Goal: Communication & Community: Answer question/provide support

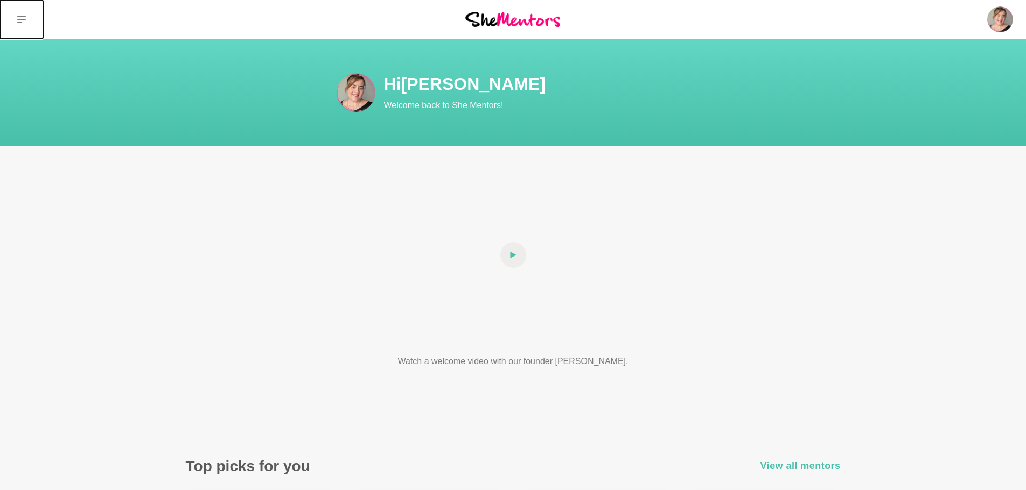
click at [23, 24] on button at bounding box center [21, 19] width 43 height 39
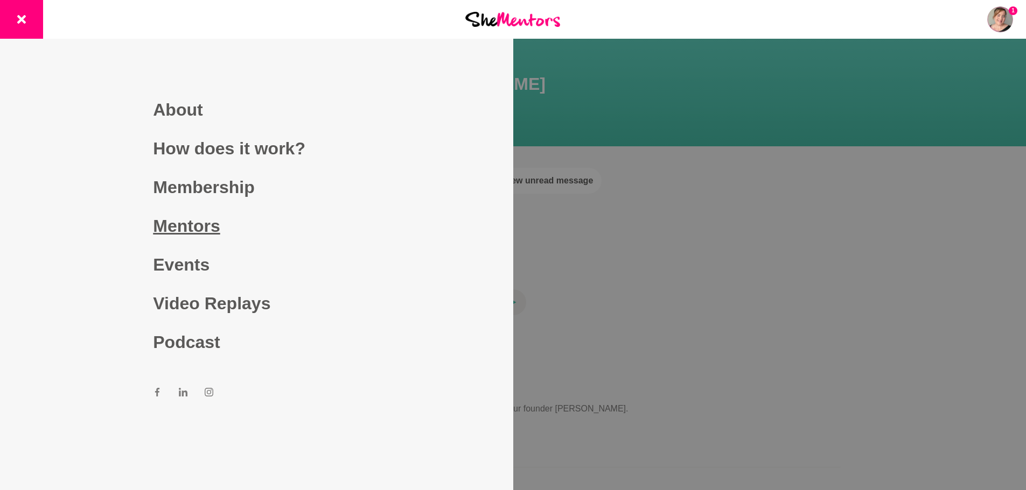
click at [213, 222] on link "Mentors" at bounding box center [256, 226] width 207 height 39
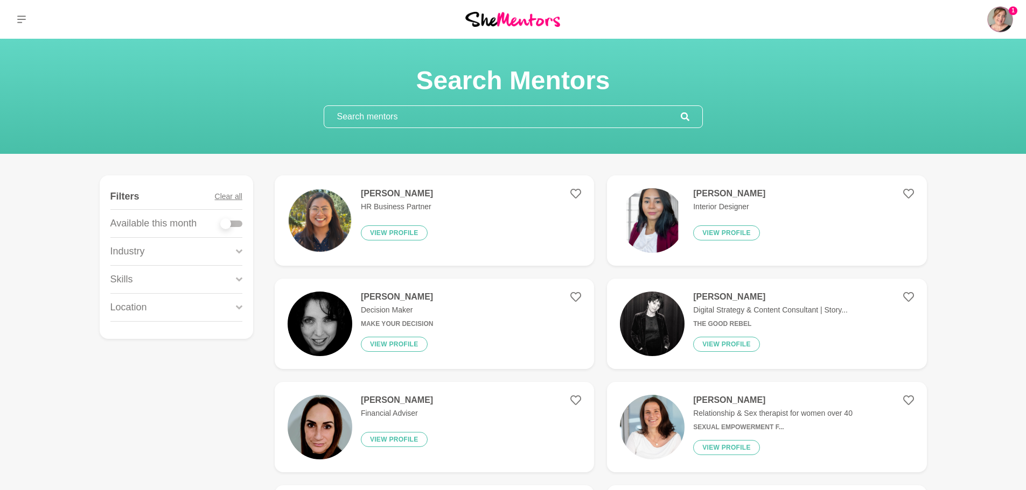
click at [470, 110] on input "text" at bounding box center [502, 117] width 356 height 22
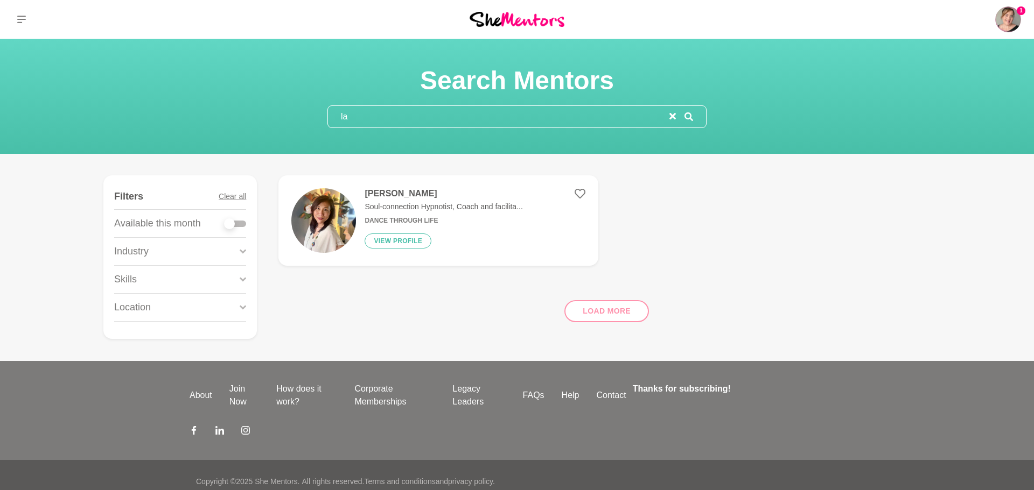
type input "l"
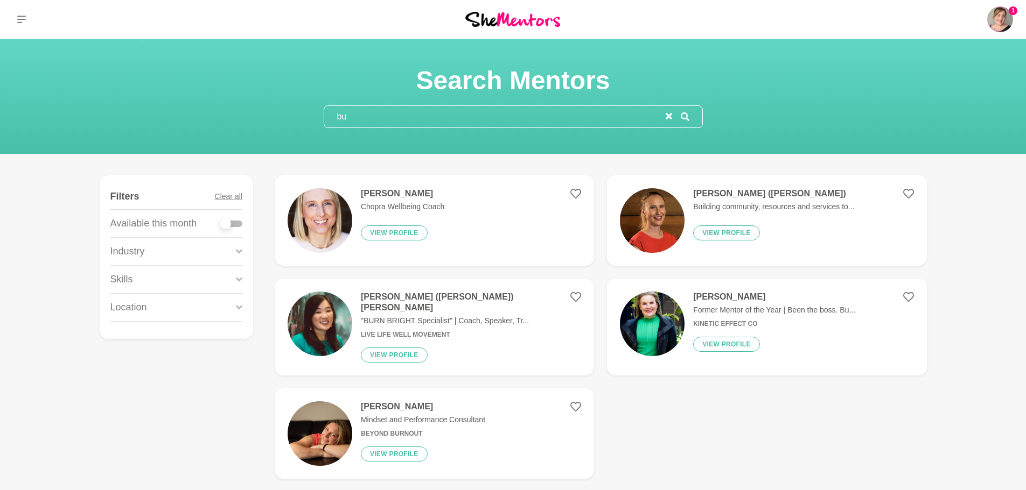
type input "b"
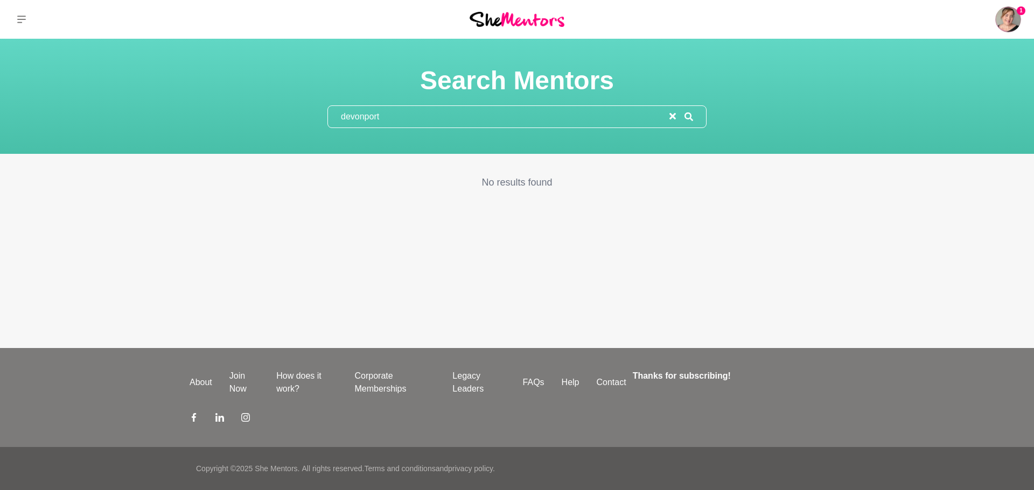
type input "devonpor"
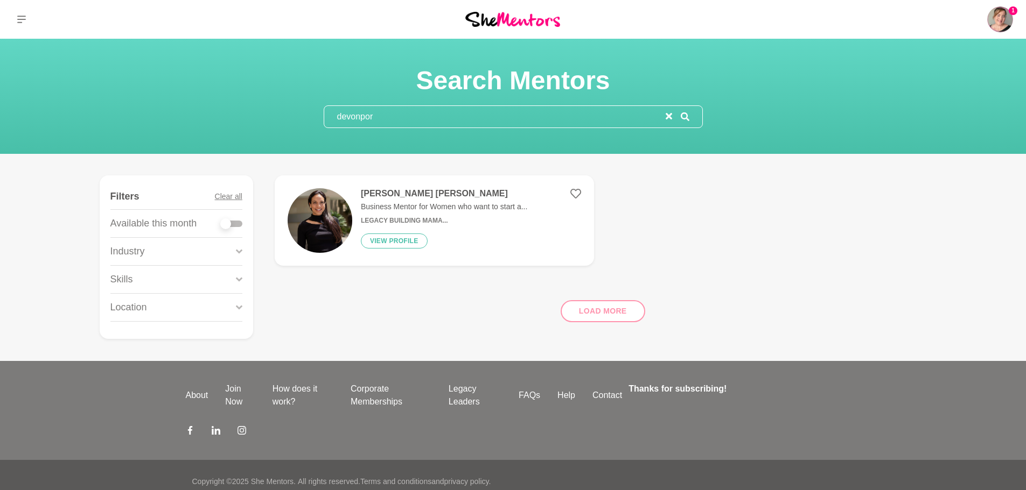
drag, startPoint x: 426, startPoint y: 117, endPoint x: 281, endPoint y: 96, distance: 146.9
click at [281, 96] on div "Search Mentors devonpor" at bounding box center [513, 97] width 1000 height 64
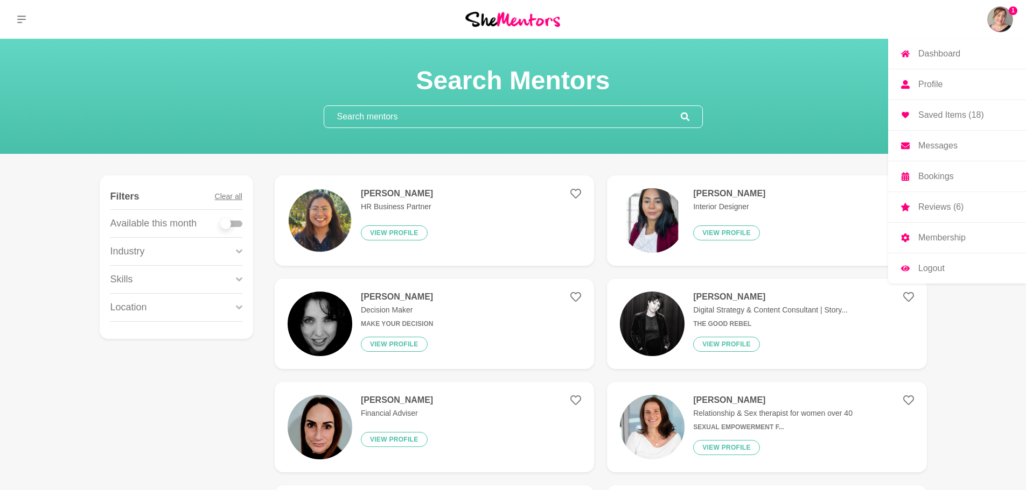
click at [947, 177] on p "Bookings" at bounding box center [936, 176] width 36 height 9
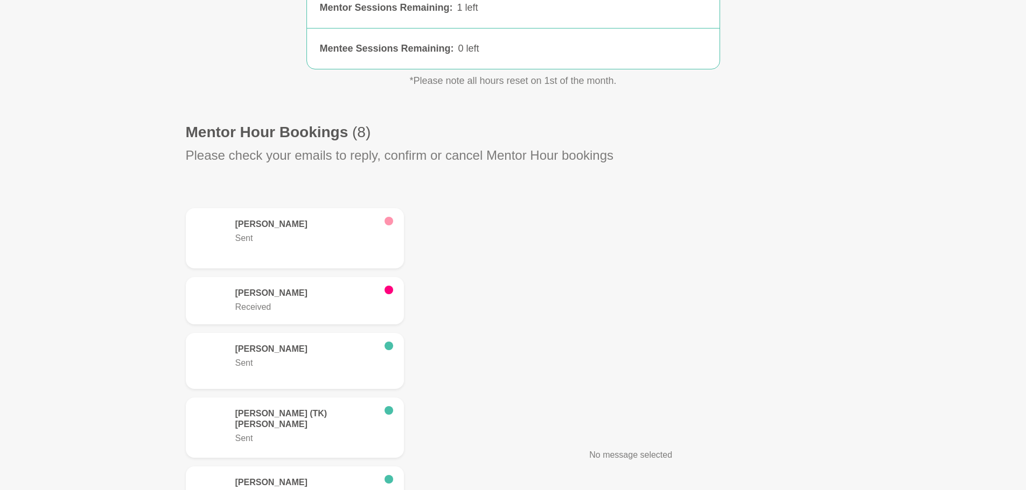
scroll to position [215, 0]
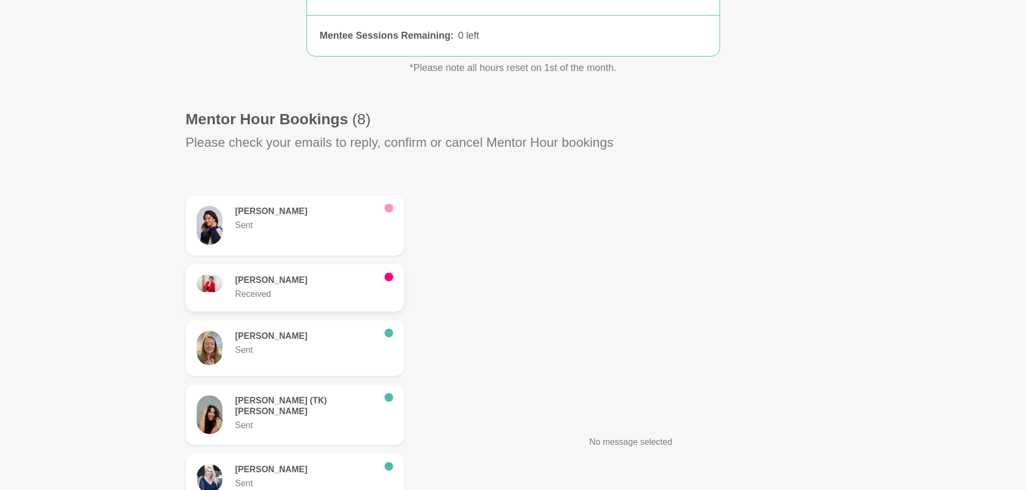
click at [306, 290] on p "Received" at bounding box center [305, 294] width 141 height 13
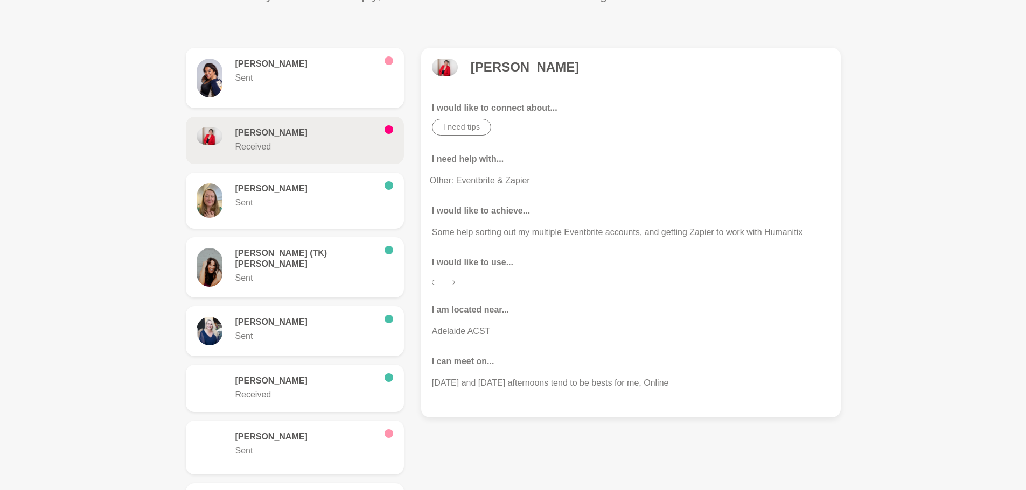
scroll to position [377, 0]
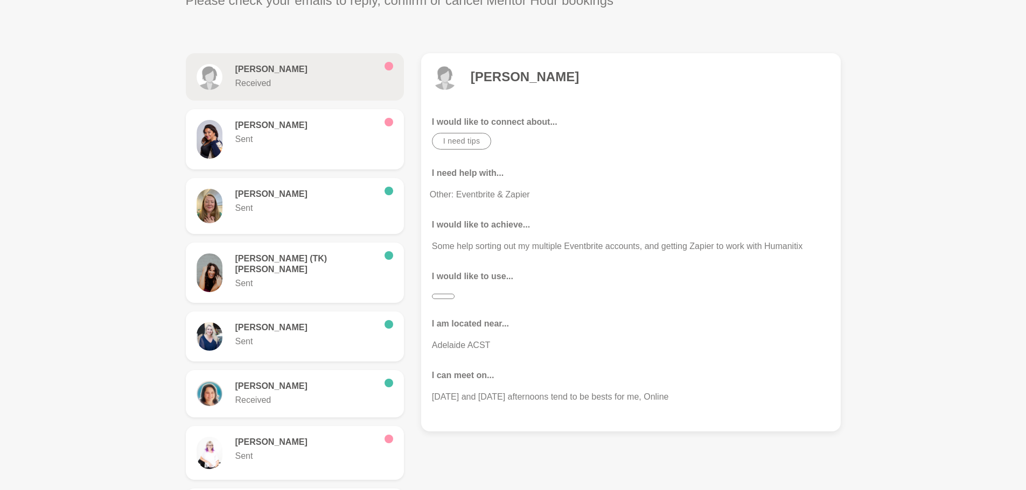
scroll to position [377, 0]
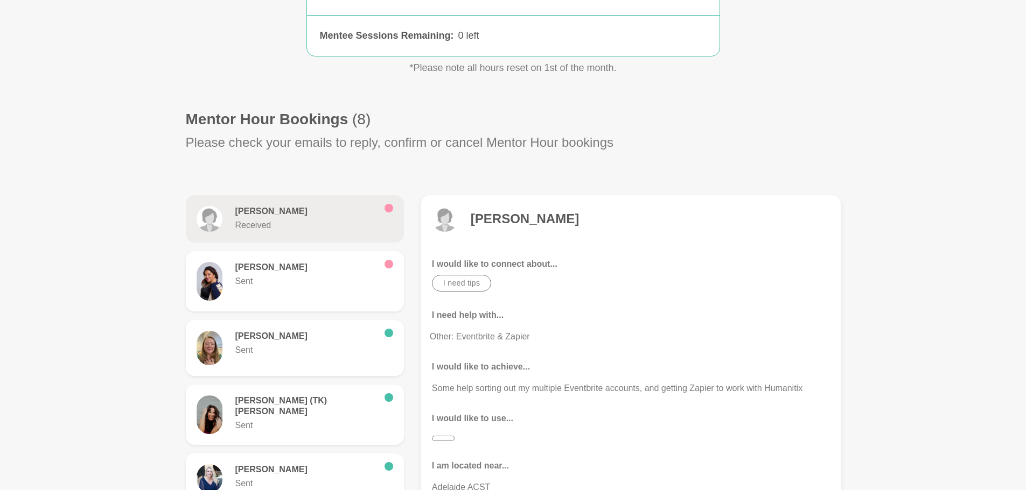
click at [589, 324] on div "I need help with... Other: Eventbrite & Zapier" at bounding box center [631, 326] width 398 height 34
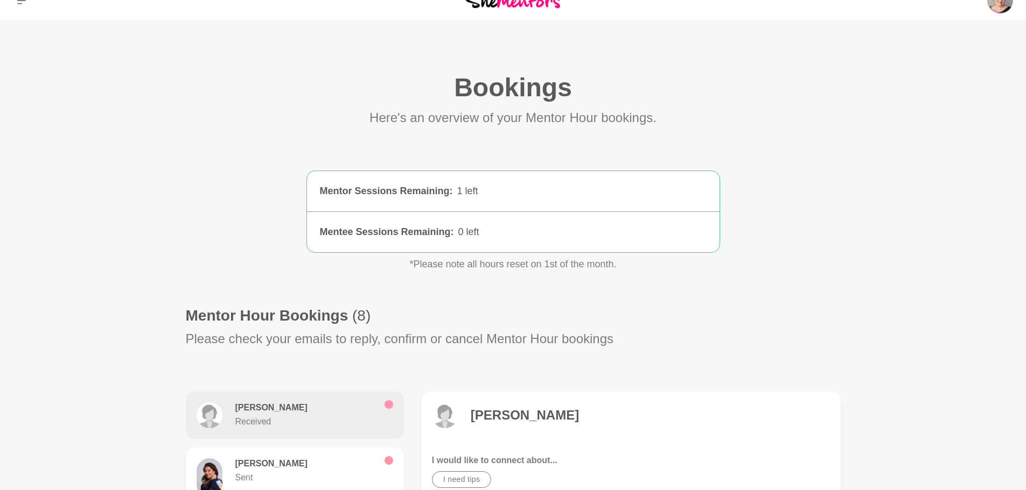
scroll to position [0, 0]
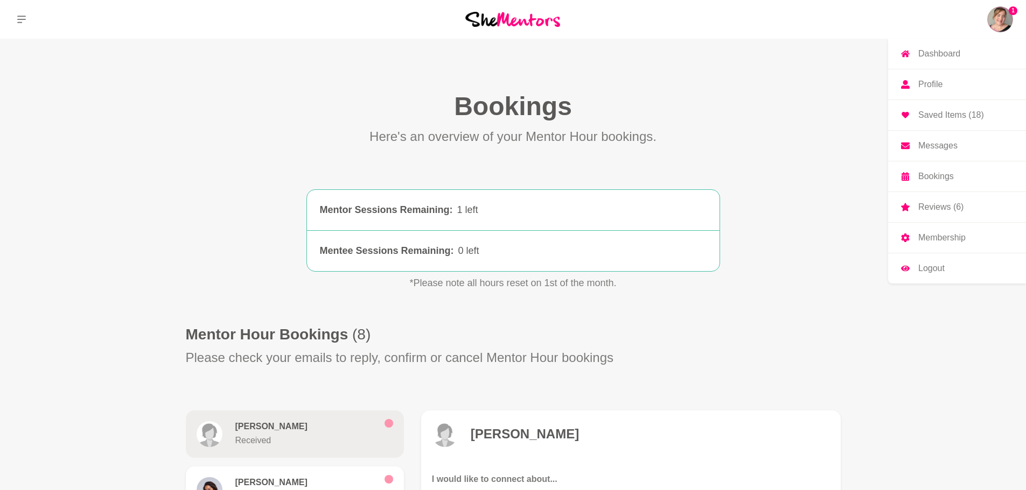
click at [1010, 11] on span "1" at bounding box center [1012, 10] width 9 height 9
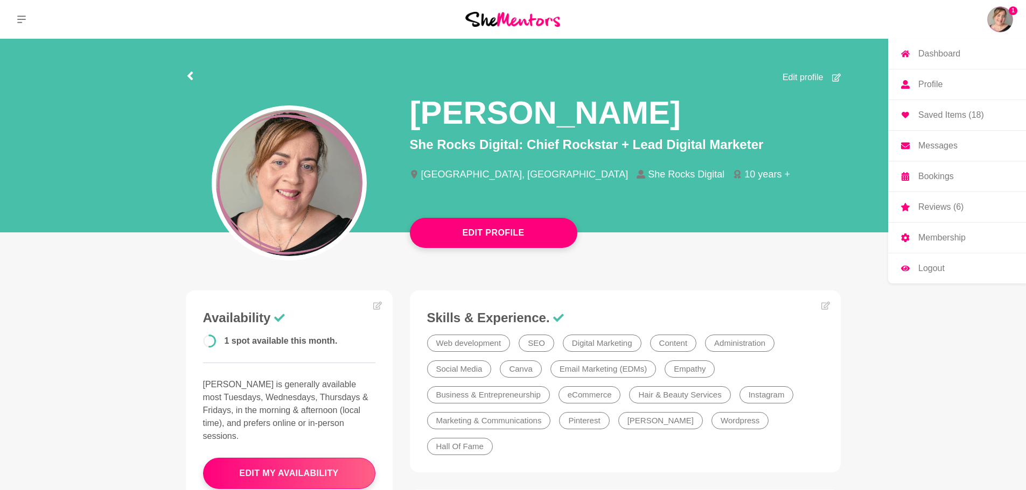
click at [963, 146] on link "Messages" at bounding box center [957, 146] width 138 height 30
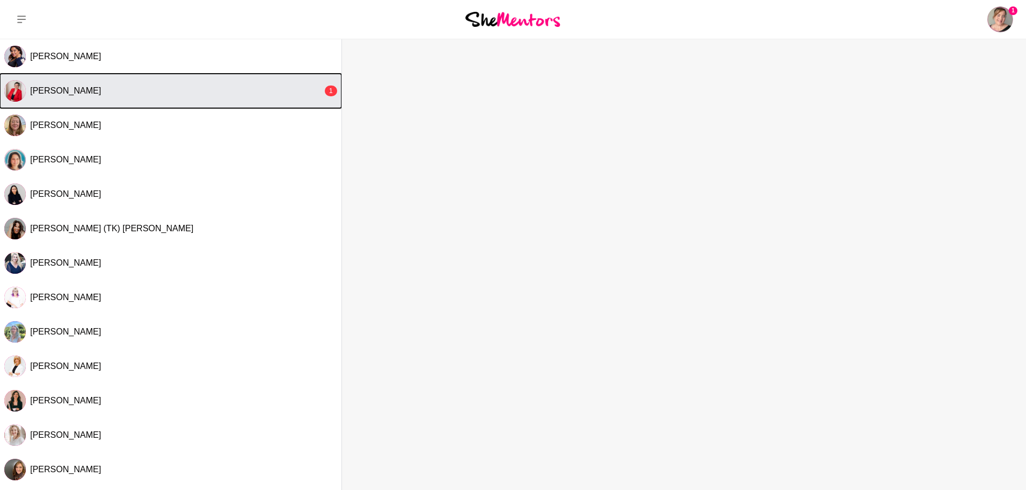
click at [217, 102] on button "[PERSON_NAME] 1" at bounding box center [170, 91] width 341 height 34
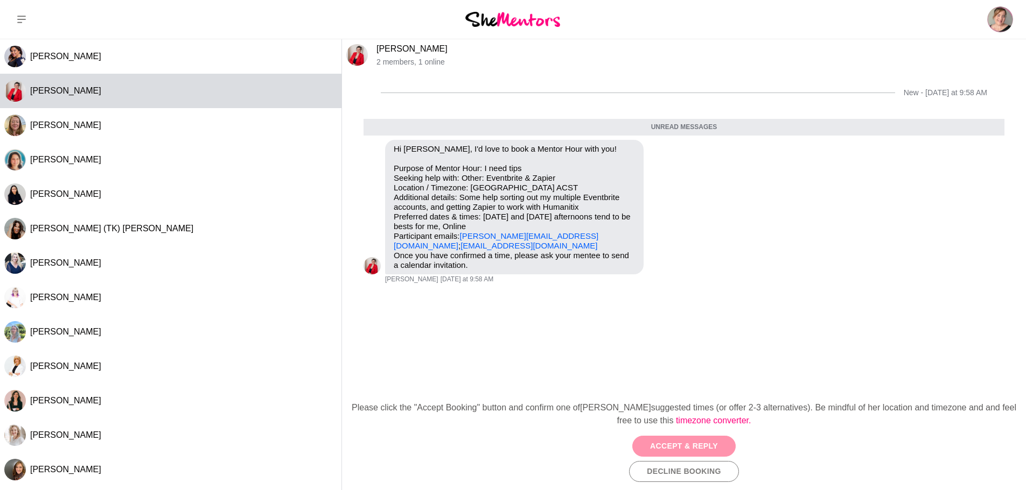
click at [708, 446] on button "Accept & Reply" at bounding box center [683, 446] width 103 height 21
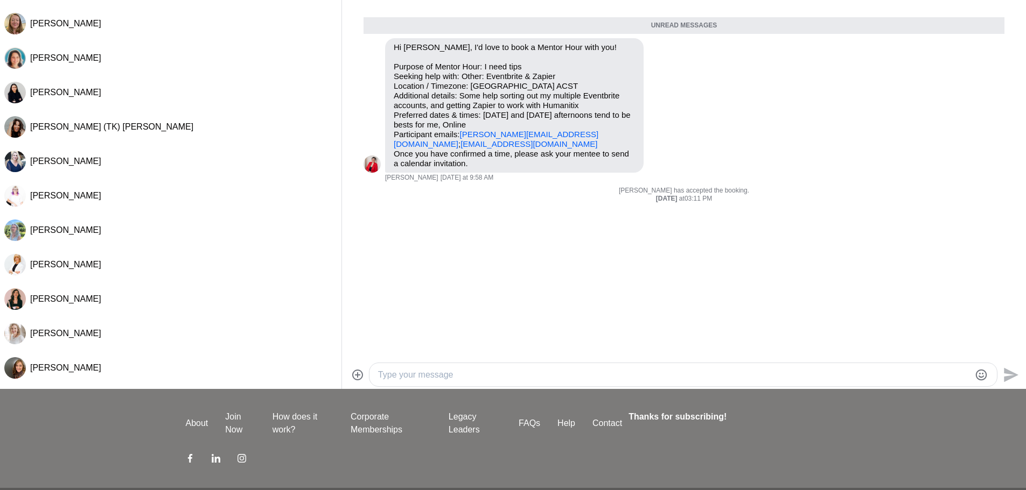
scroll to position [108, 0]
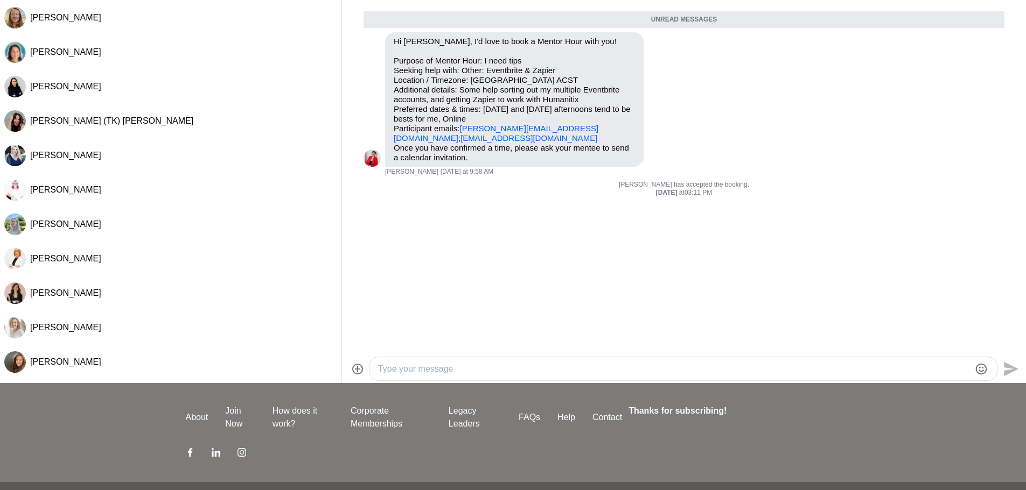
click at [700, 373] on textarea "Type your message" at bounding box center [674, 369] width 592 height 13
click at [892, 376] on div "Hi [PERSON_NAME], I'm happy to take a look and see if I can get to the bottom o…" at bounding box center [682, 368] width 627 height 23
click at [892, 369] on textarea "Hi [PERSON_NAME], I'm happy to take a look and see if I can get to the bottom o…" at bounding box center [674, 369] width 592 height 13
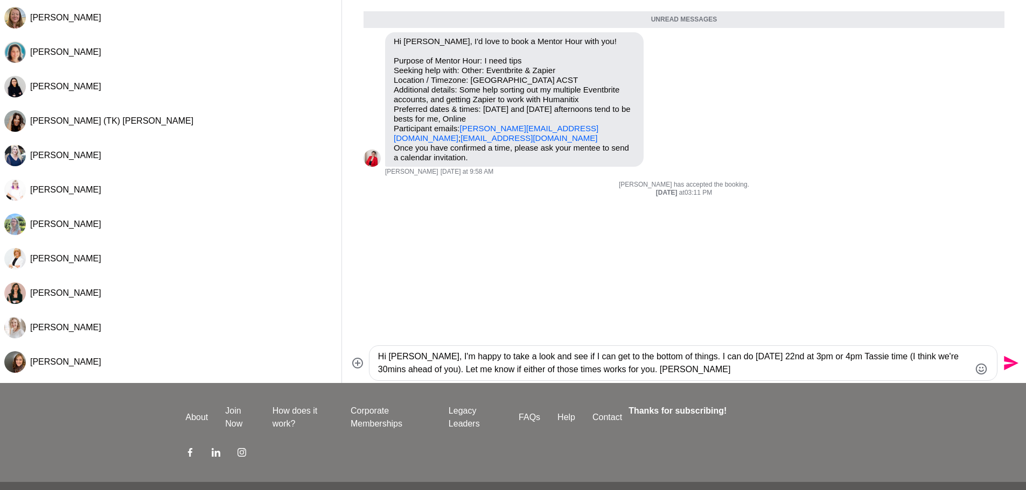
click at [606, 372] on textarea "Hi [PERSON_NAME], I'm happy to take a look and see if I can get to the bottom o…" at bounding box center [674, 363] width 592 height 26
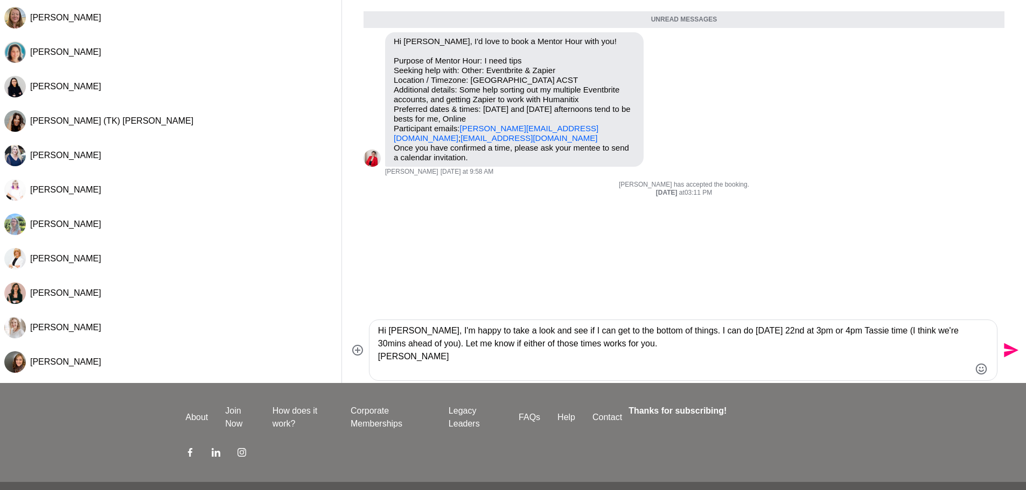
type textarea "Hi [PERSON_NAME], I'm happy to take a look and see if I can get to the bottom o…"
click at [1009, 349] on icon "Send" at bounding box center [1010, 350] width 15 height 15
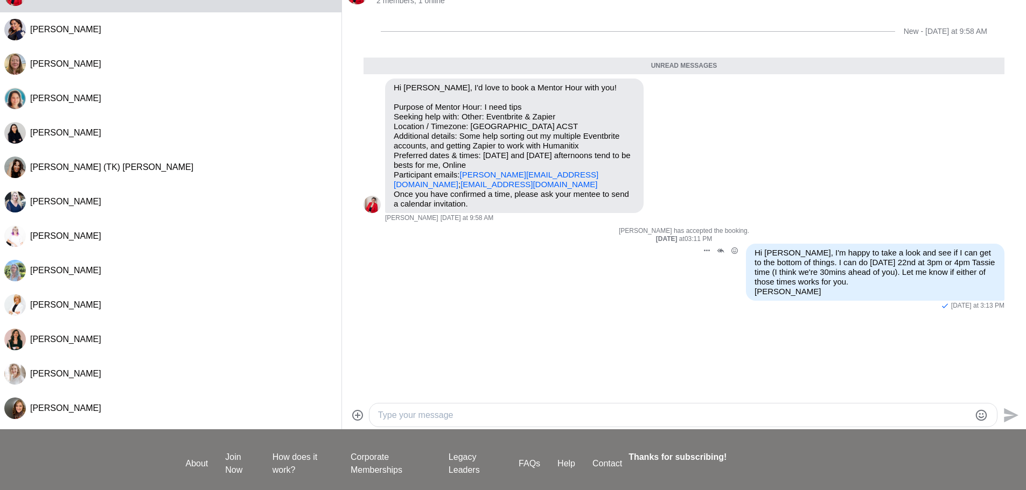
scroll to position [0, 0]
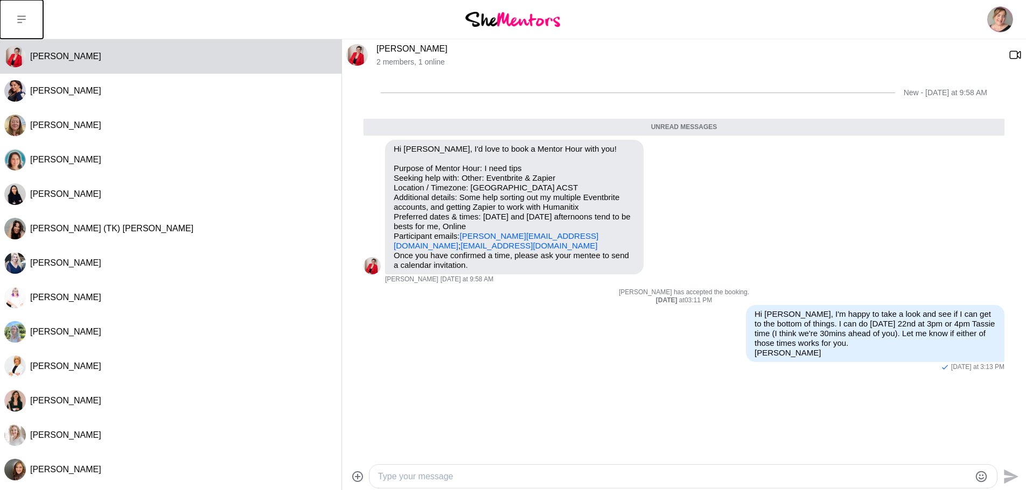
click at [25, 16] on icon at bounding box center [21, 20] width 9 height 8
